Goal: Task Accomplishment & Management: Manage account settings

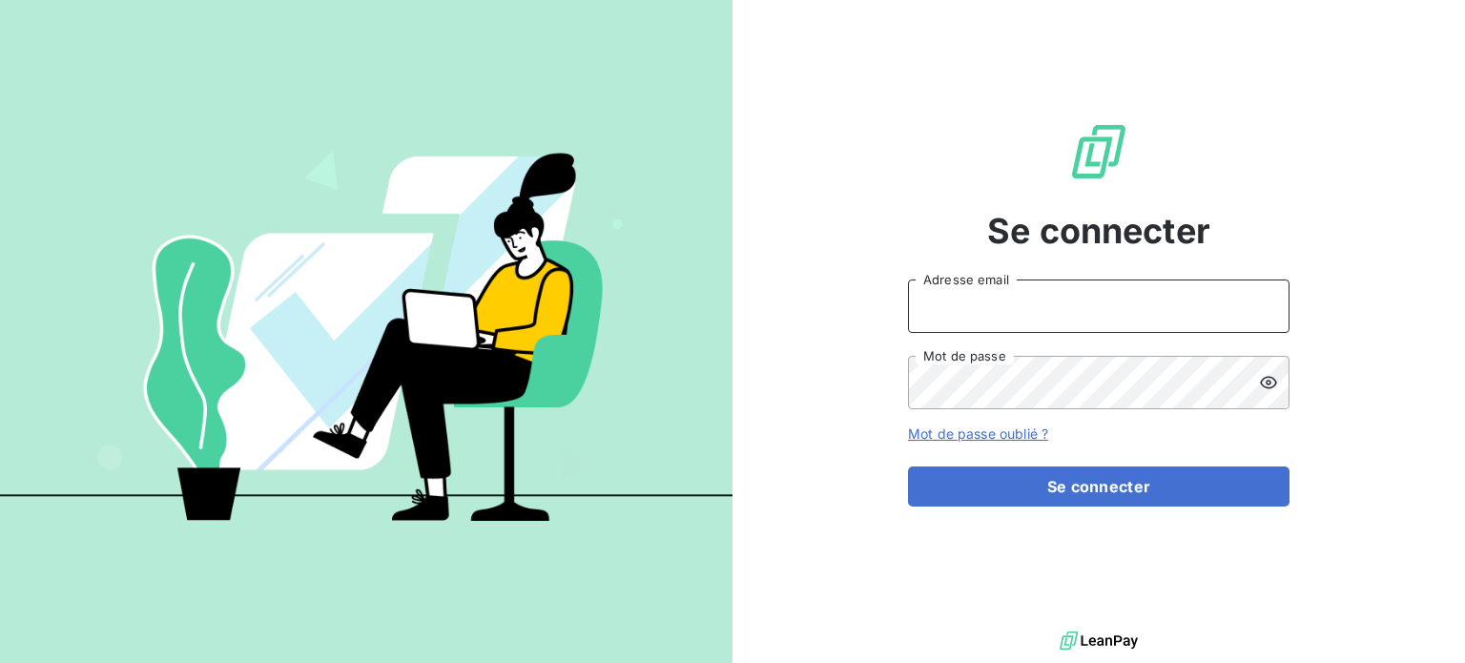
click at [946, 309] on input "Adresse email" at bounding box center [1099, 306] width 382 height 53
type input "[PERSON_NAME][EMAIL_ADDRESS][PERSON_NAME][DOMAIN_NAME]"
click at [908, 466] on button "Se connecter" at bounding box center [1099, 486] width 382 height 40
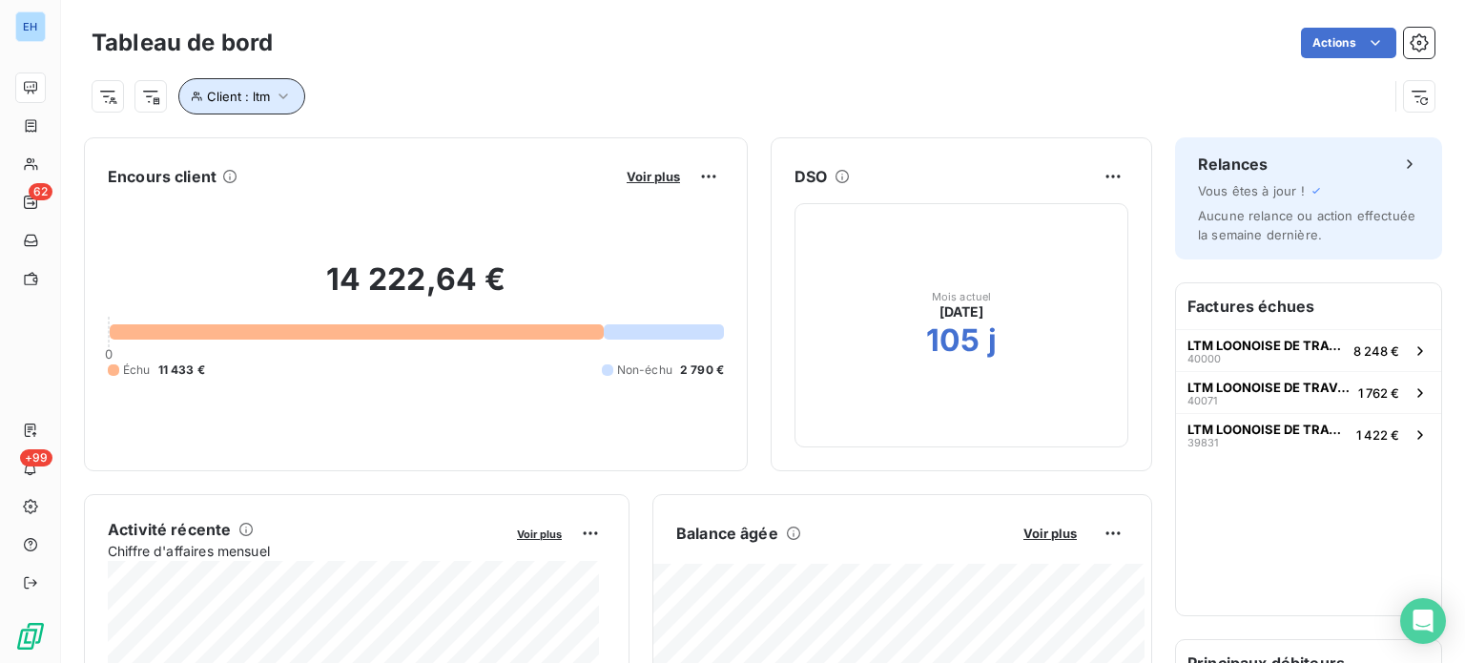
click at [280, 89] on icon "button" at bounding box center [283, 96] width 19 height 19
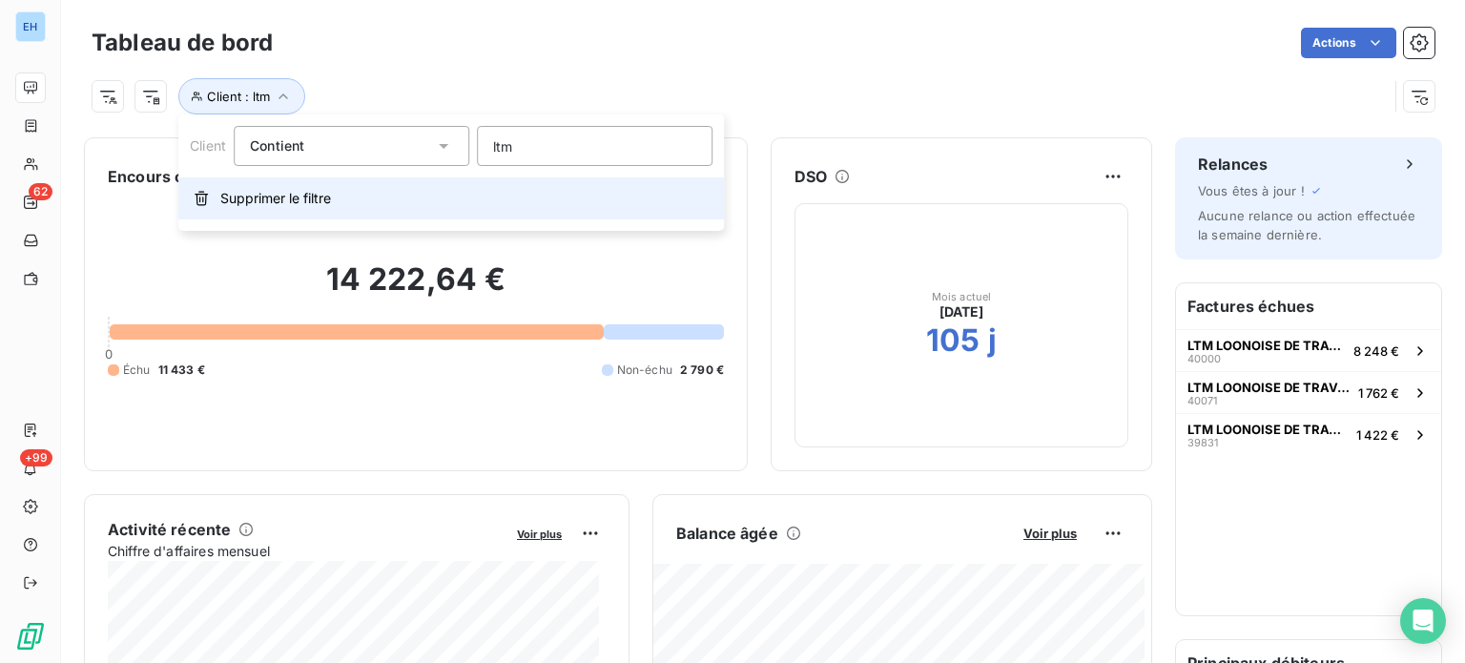
click at [282, 193] on span "Supprimer le filtre" at bounding box center [275, 198] width 111 height 19
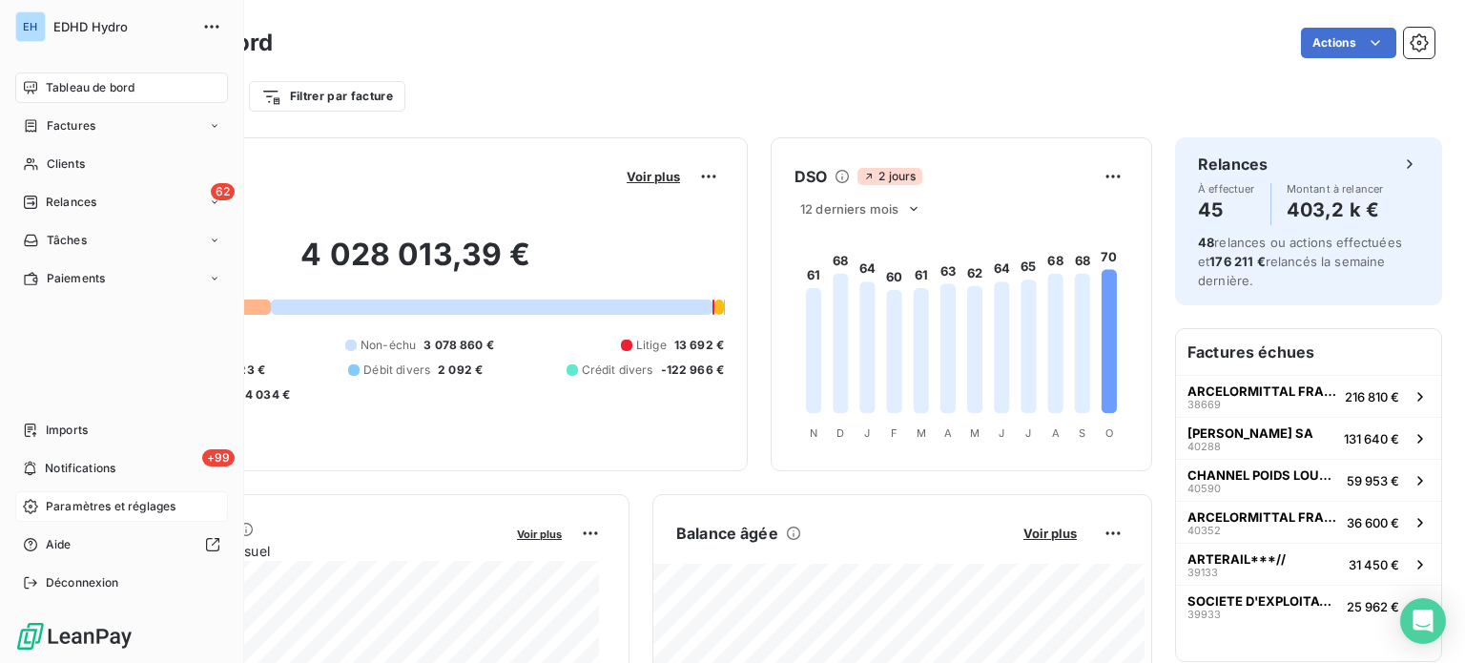
click at [80, 507] on span "Paramètres et réglages" at bounding box center [111, 506] width 130 height 17
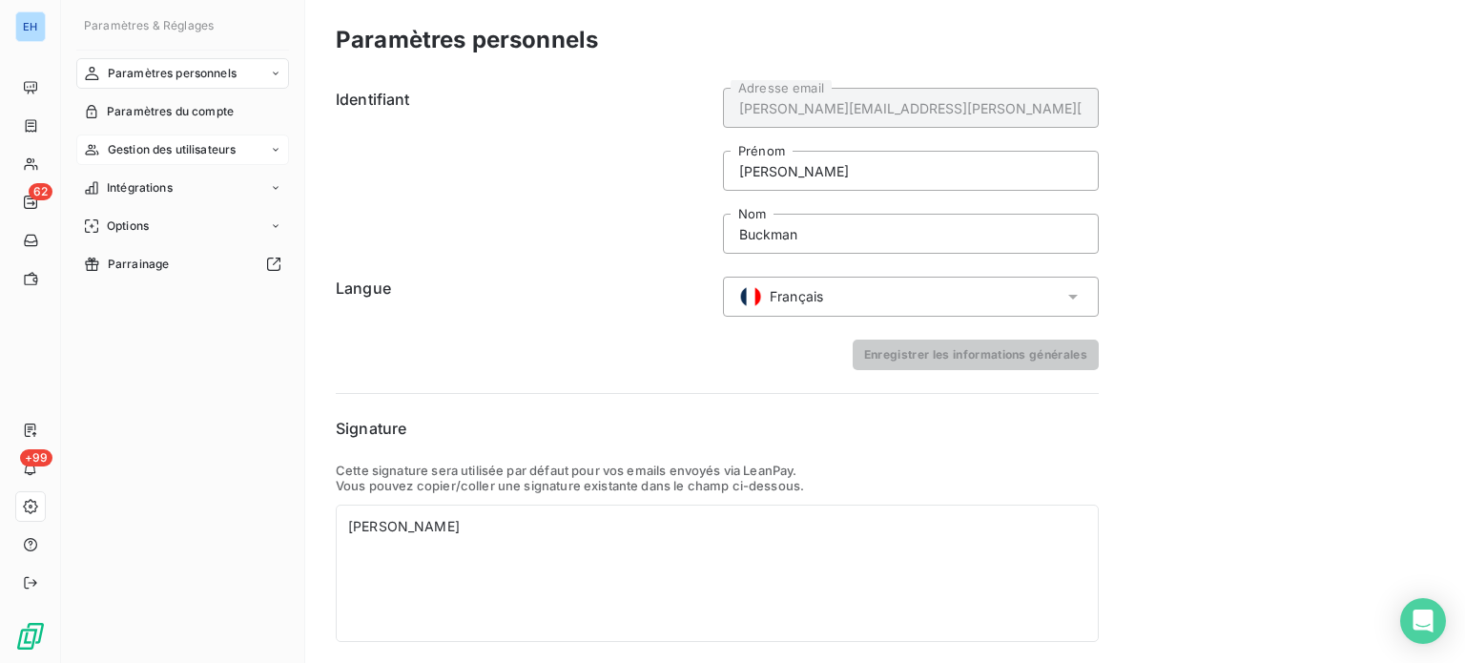
click at [198, 147] on span "Gestion des utilisateurs" at bounding box center [172, 149] width 129 height 17
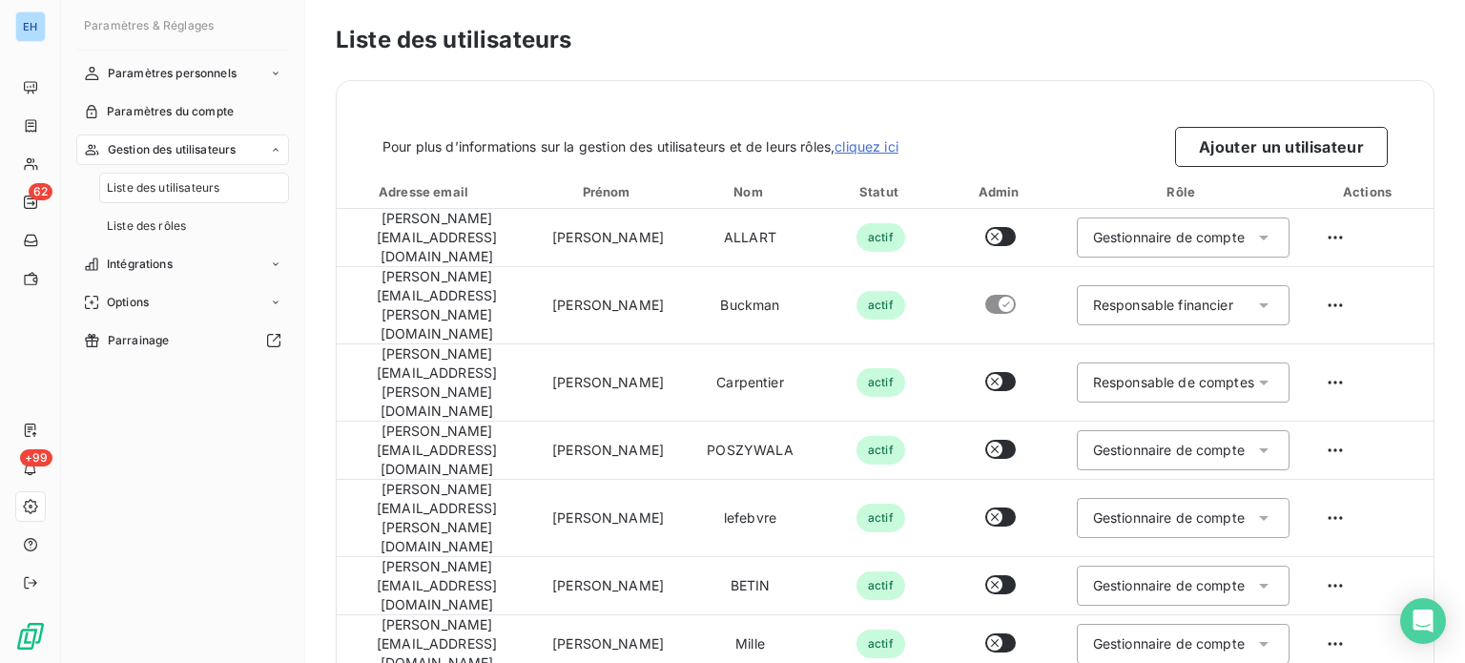
click at [164, 184] on span "Liste des utilisateurs" at bounding box center [163, 187] width 113 height 17
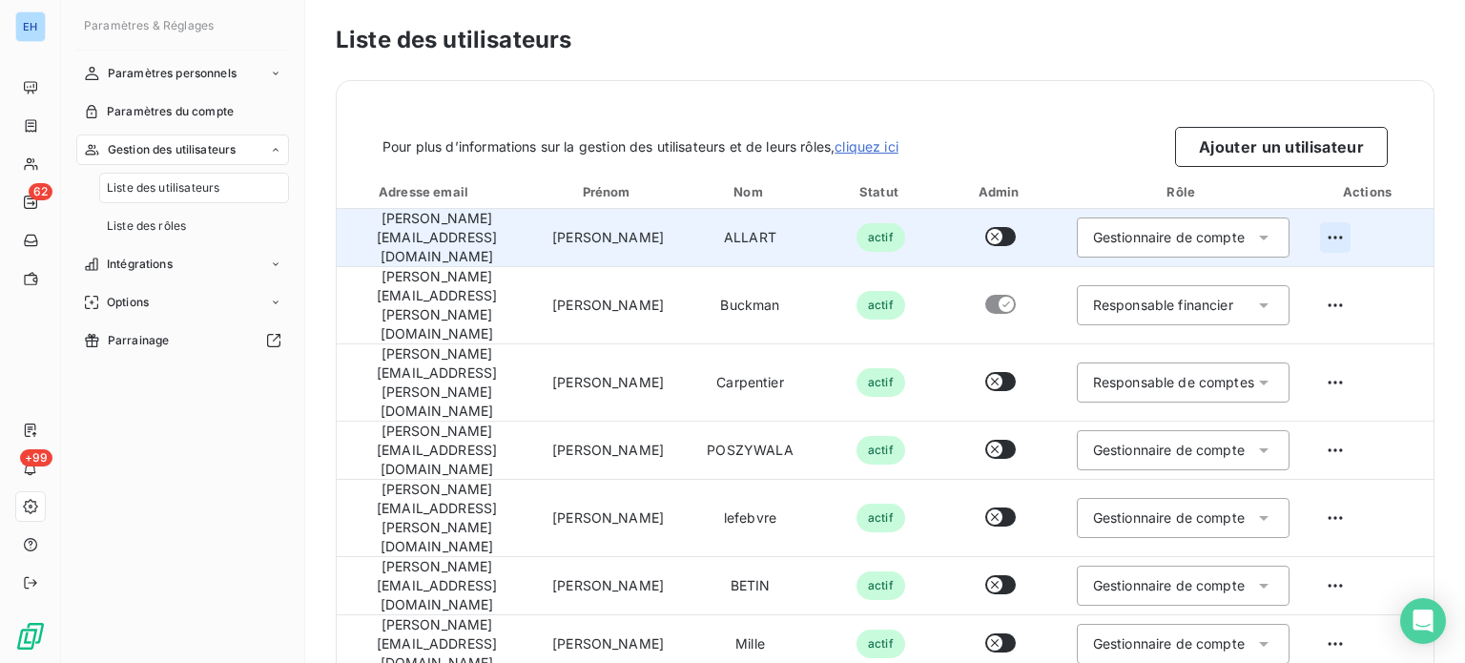
click at [1324, 231] on html "EH 62 +99 Paramètres & Réglages Paramètres personnels Paramètres du compte Gest…" at bounding box center [732, 331] width 1465 height 663
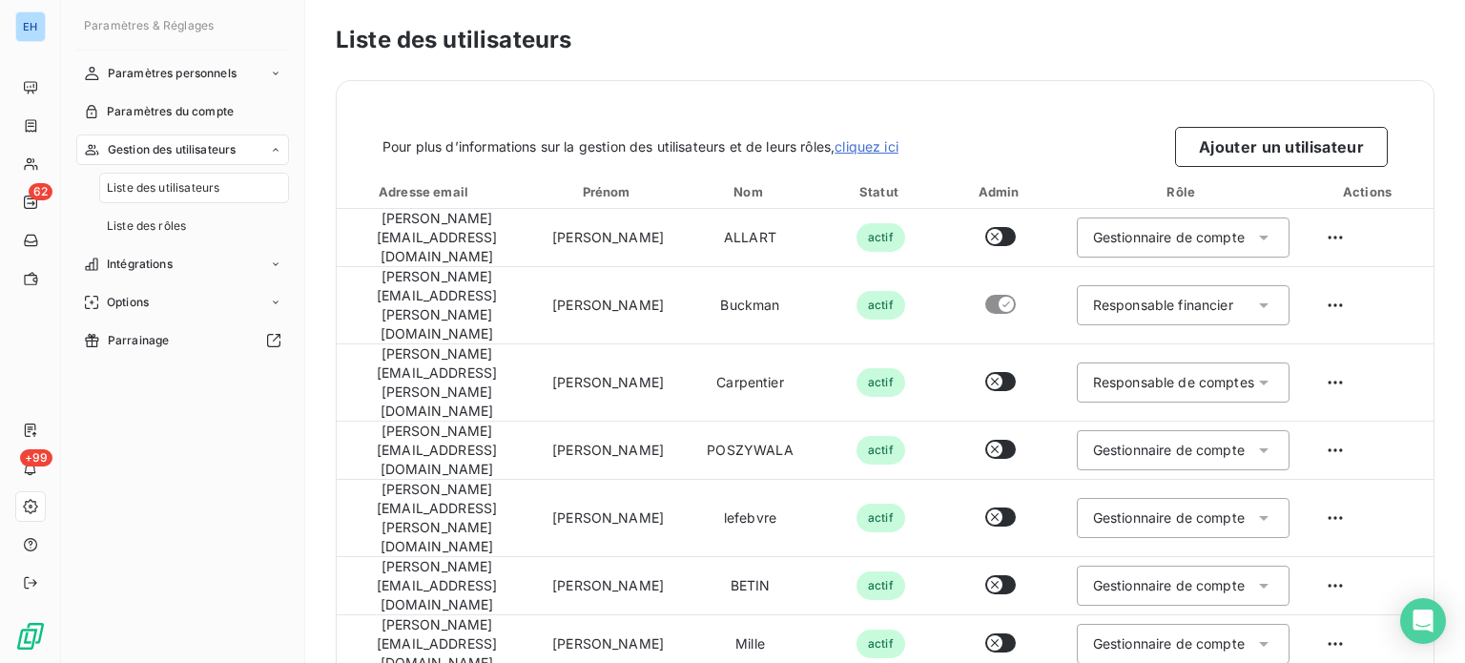
drag, startPoint x: 1454, startPoint y: 296, endPoint x: 1458, endPoint y: 185, distance: 110.7
click at [1458, 185] on html "EH 62 +99 Paramètres & Réglages Paramètres personnels Paramètres du compte Gest…" at bounding box center [732, 331] width 1465 height 663
click at [1244, 144] on button "Ajouter un utilisateur" at bounding box center [1281, 147] width 213 height 40
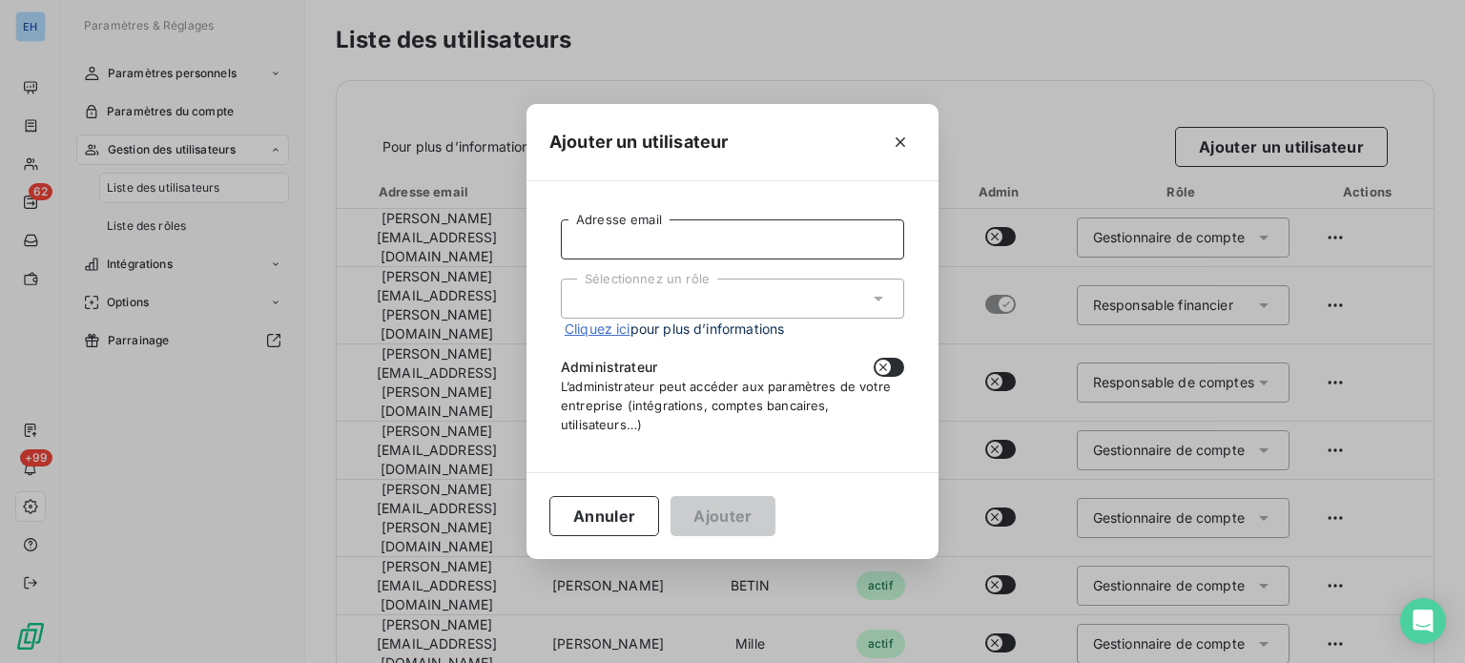
click at [675, 238] on input "Adresse email" at bounding box center [732, 239] width 343 height 40
type input "[PERSON_NAME][EMAIL_ADDRESS][PERSON_NAME][DOMAIN_NAME]"
click at [683, 297] on div "Sélectionnez un rôle" at bounding box center [732, 299] width 343 height 40
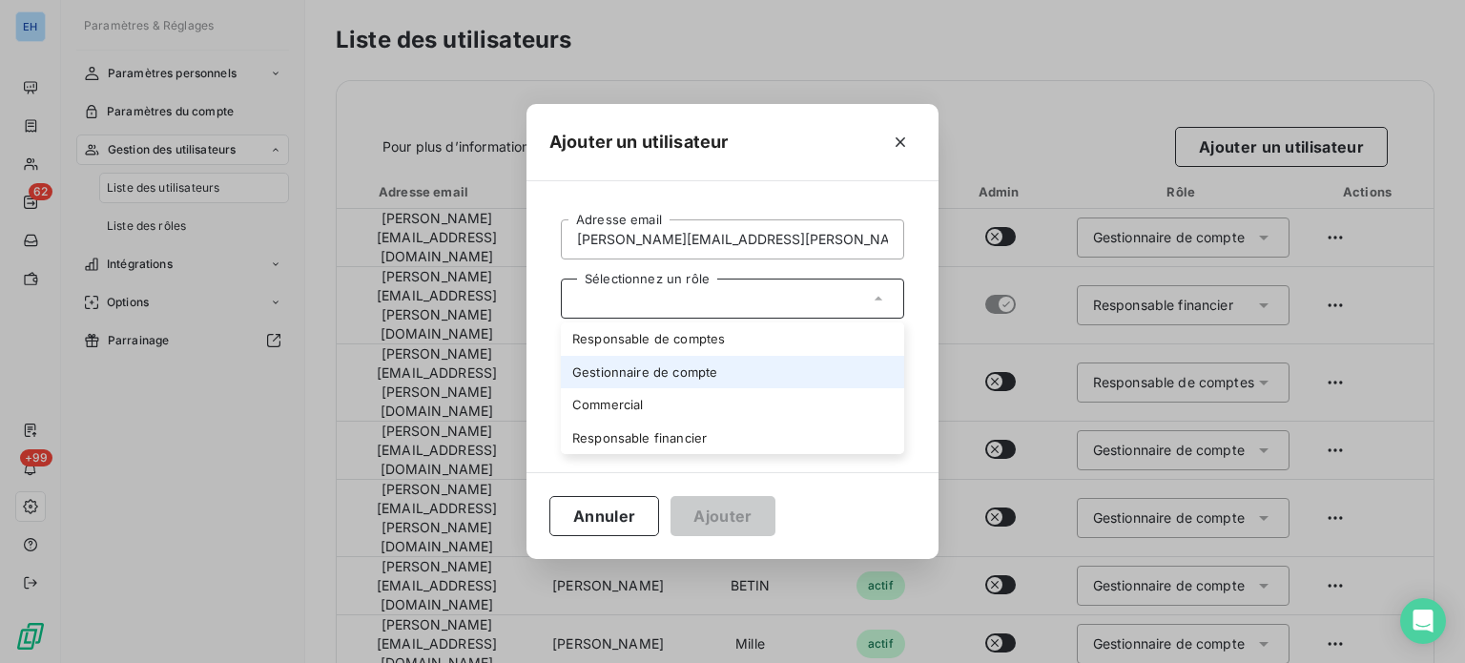
click at [626, 369] on li "Gestionnaire de compte" at bounding box center [732, 372] width 343 height 33
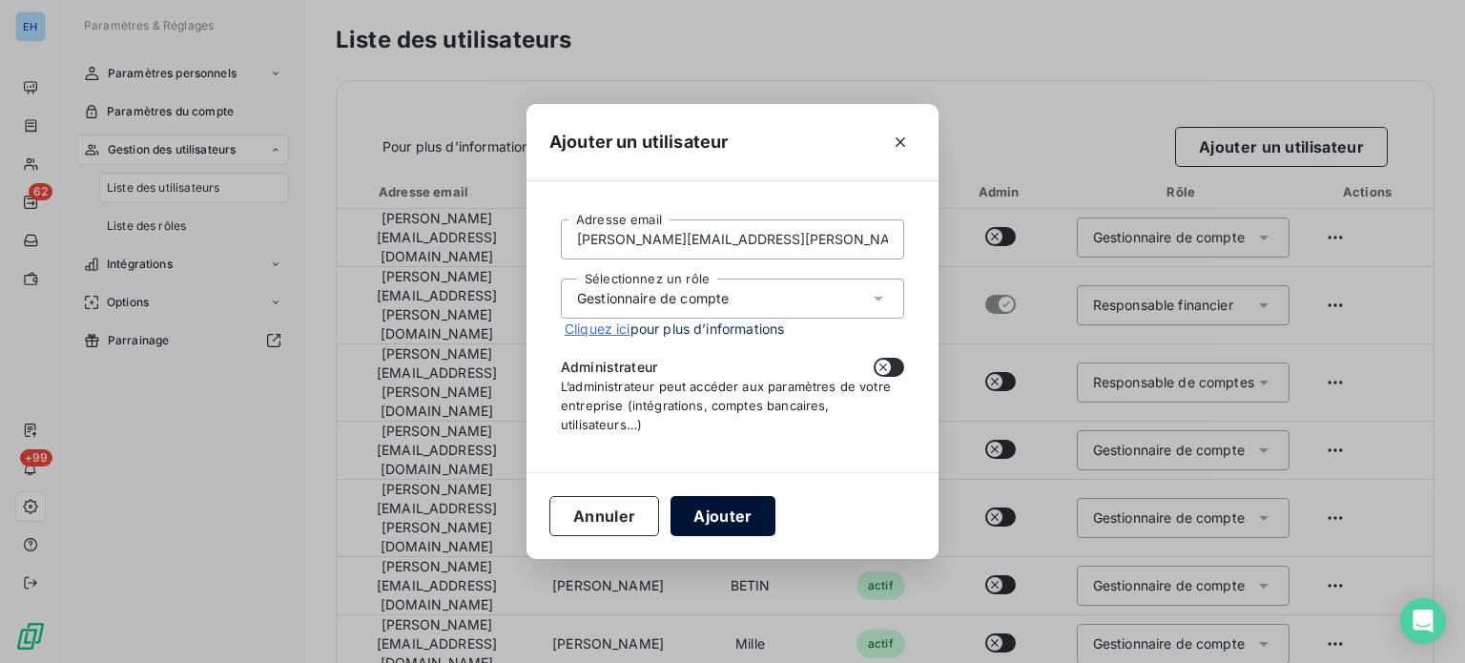
click at [729, 512] on button "Ajouter" at bounding box center [723, 516] width 104 height 40
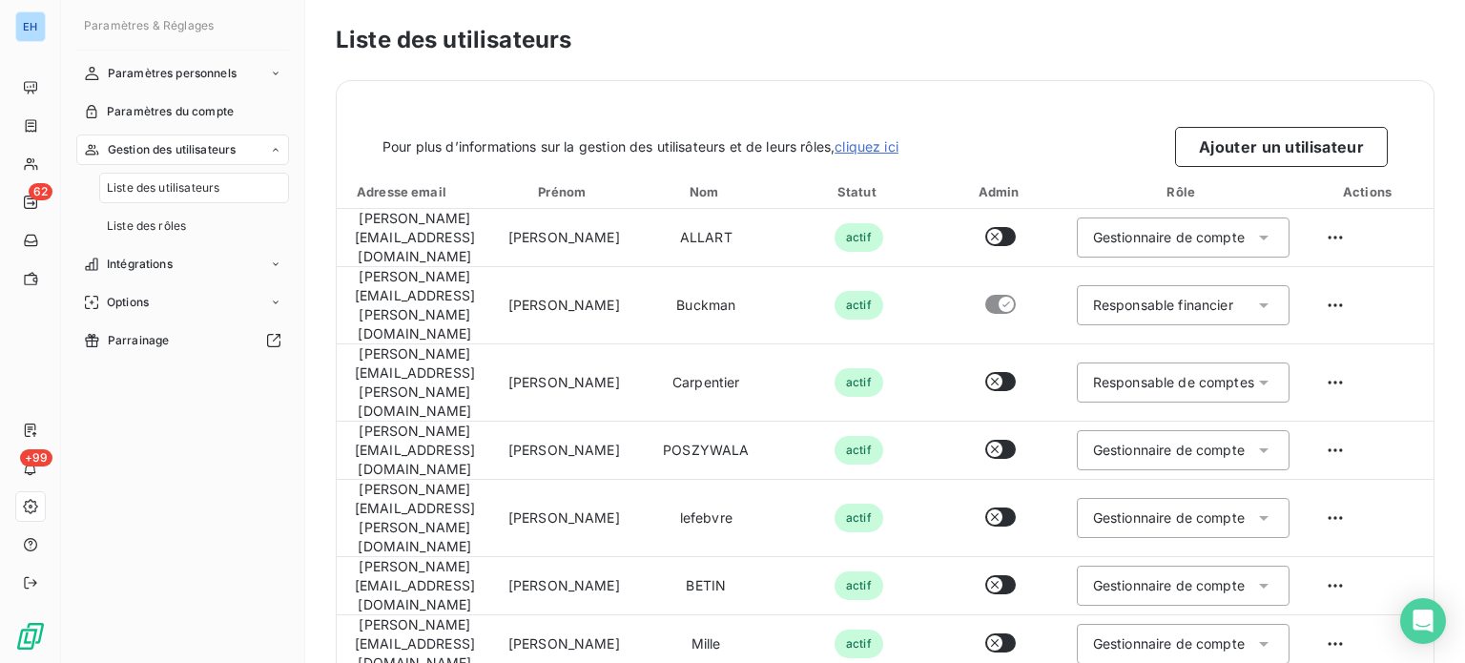
click at [878, 151] on link "cliquez ici" at bounding box center [867, 146] width 64 height 16
